Goal: Navigation & Orientation: Find specific page/section

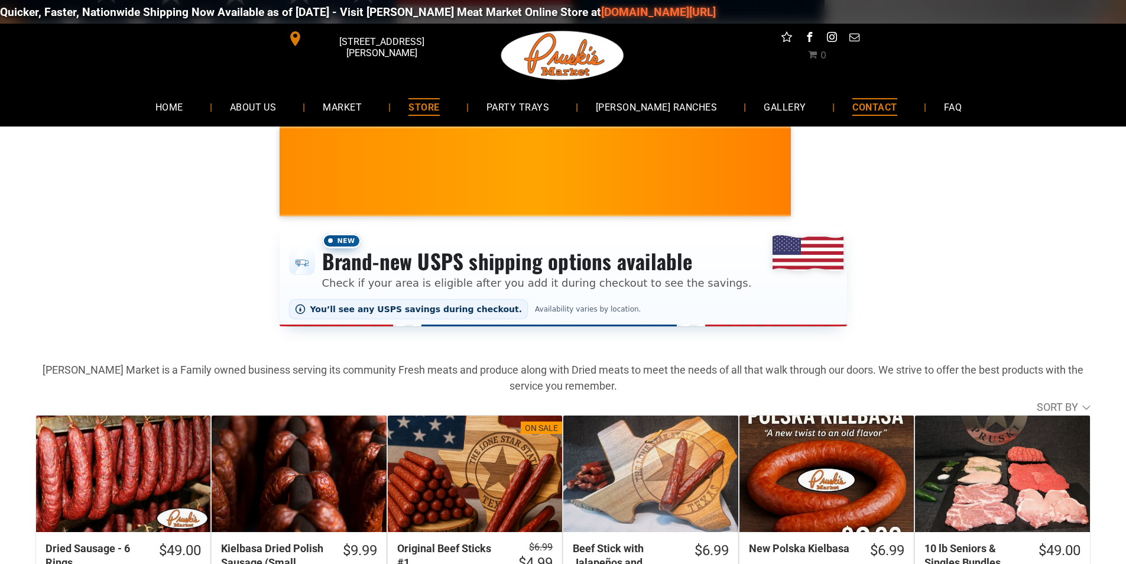
click at [835, 105] on link "CONTACT" at bounding box center [875, 106] width 80 height 31
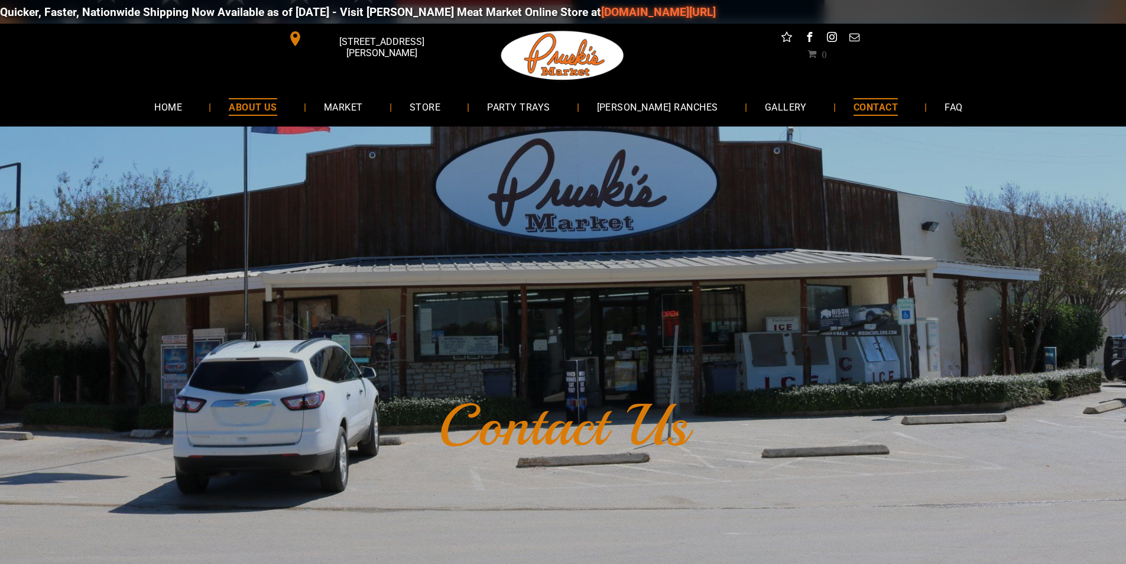
click at [271, 105] on span "ABOUT US" at bounding box center [253, 106] width 48 height 17
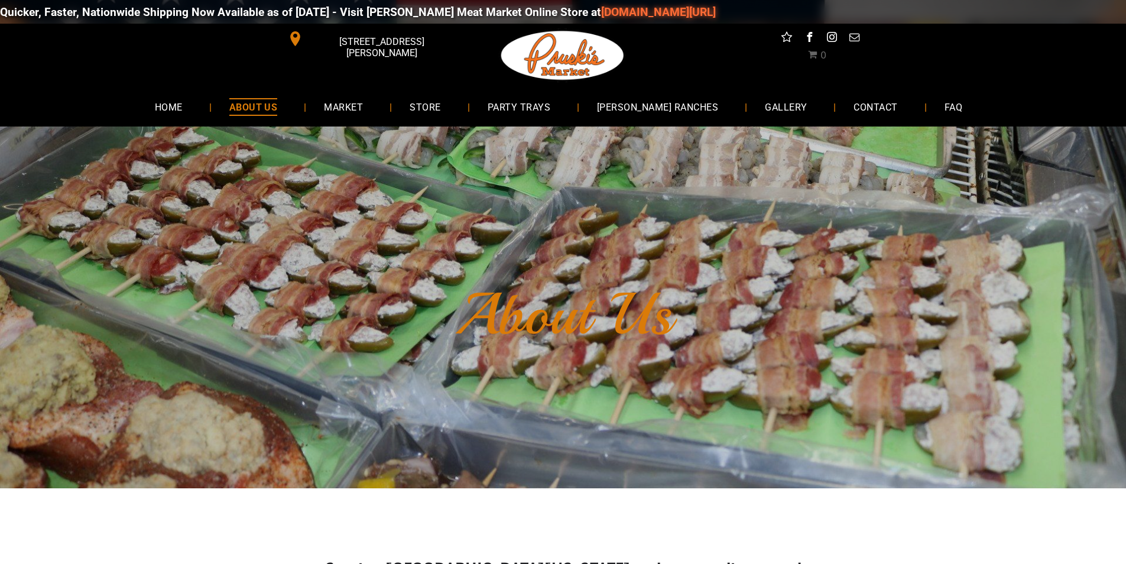
click at [272, 106] on span "ABOUT US" at bounding box center [253, 106] width 48 height 17
